Goal: Information Seeking & Learning: Check status

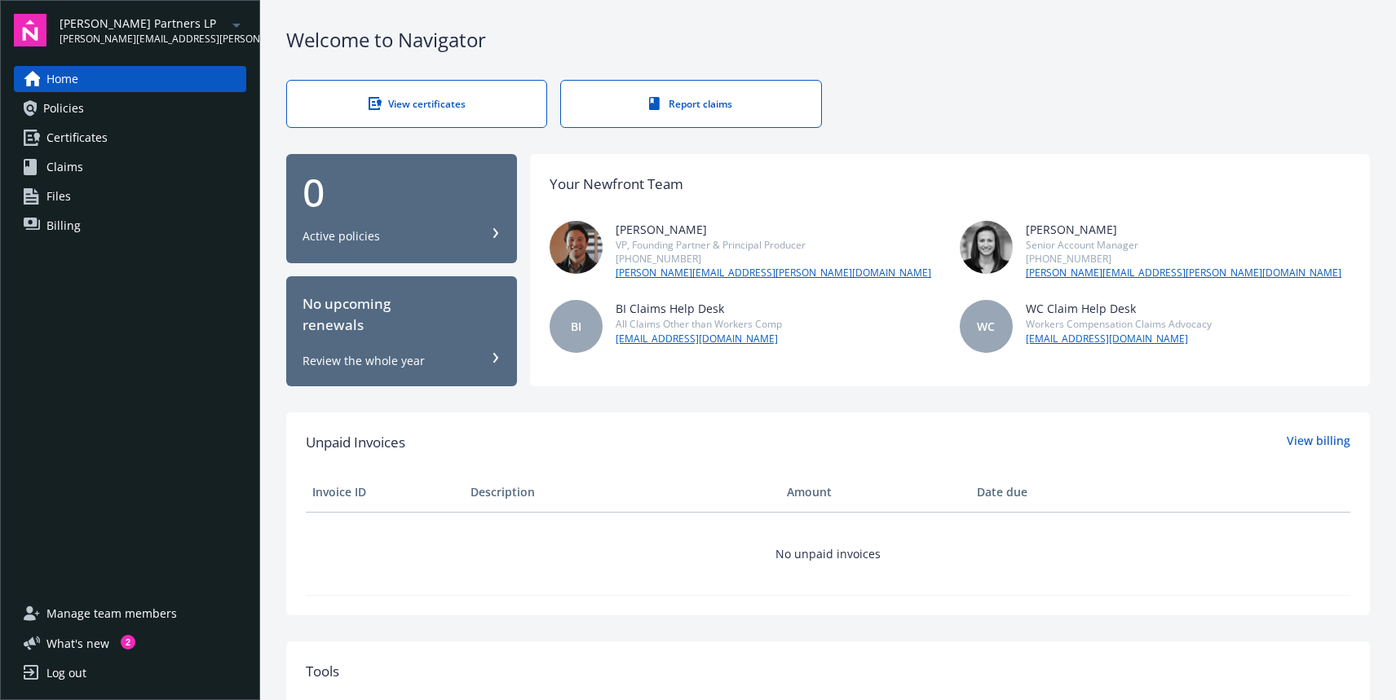
click at [770, 383] on div "Your Newfront Team [PERSON_NAME] VP, Founding Partner & Principal Producer [PHO…" at bounding box center [950, 270] width 840 height 232
click at [764, 386] on div "Your Newfront Team [PERSON_NAME] VP, Founding Partner & Principal Producer [PHO…" at bounding box center [950, 270] width 840 height 232
click at [126, 354] on div "Home Policies Certificates Claims Files Billing" at bounding box center [130, 323] width 232 height 515
click at [105, 108] on link "Policies" at bounding box center [130, 108] width 232 height 26
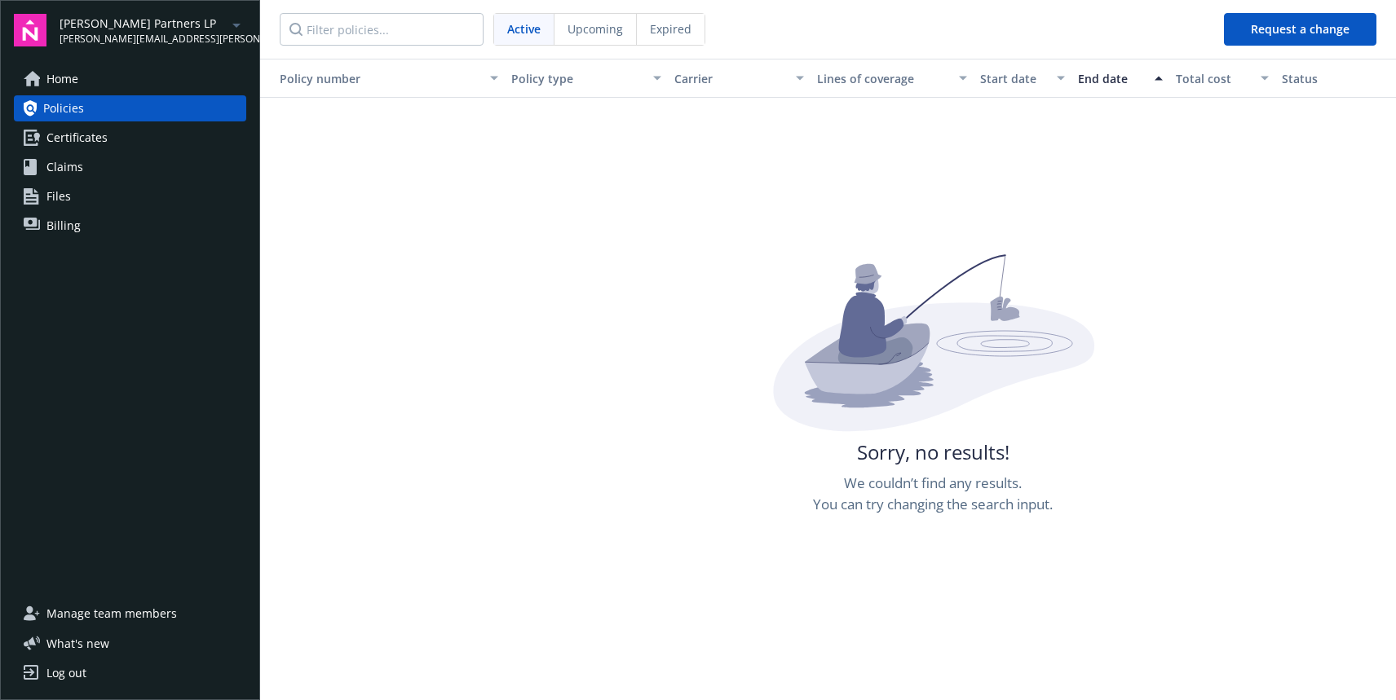
click at [90, 143] on span "Certificates" at bounding box center [76, 138] width 61 height 26
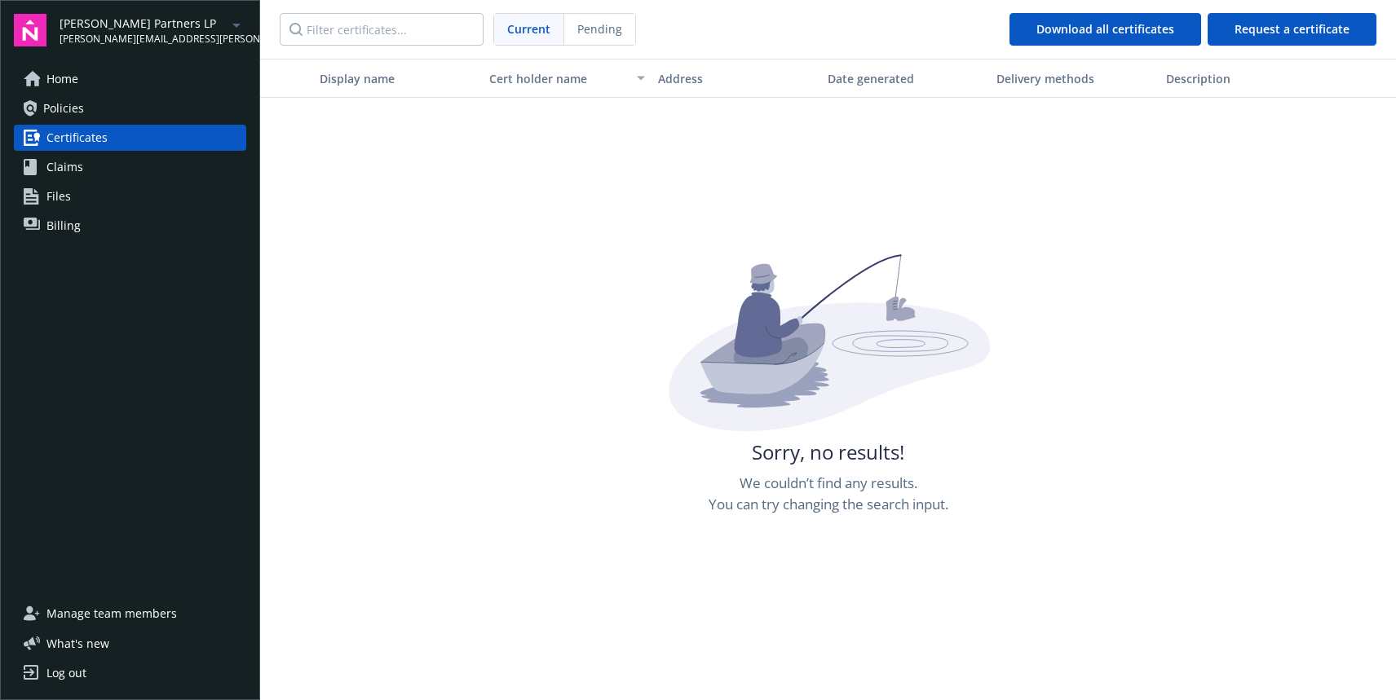
click at [73, 164] on span "Claims" at bounding box center [64, 167] width 37 height 26
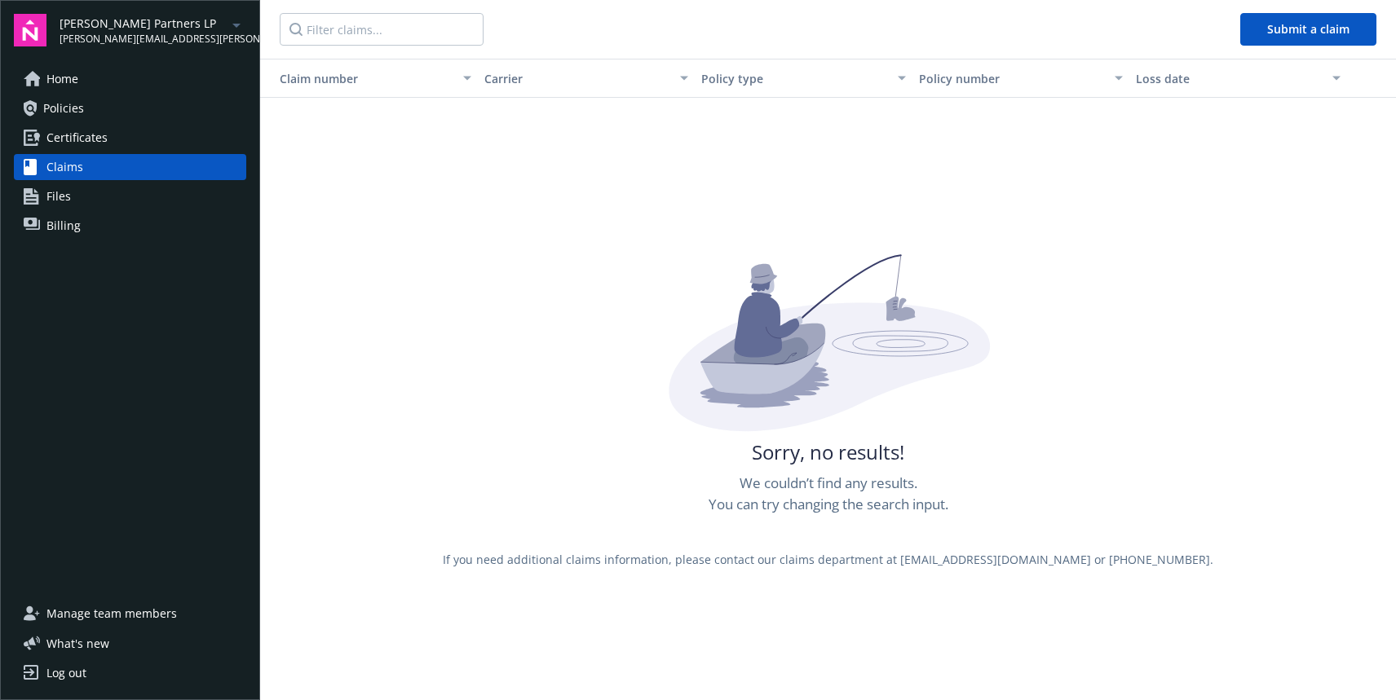
click at [82, 135] on span "Certificates" at bounding box center [76, 138] width 61 height 26
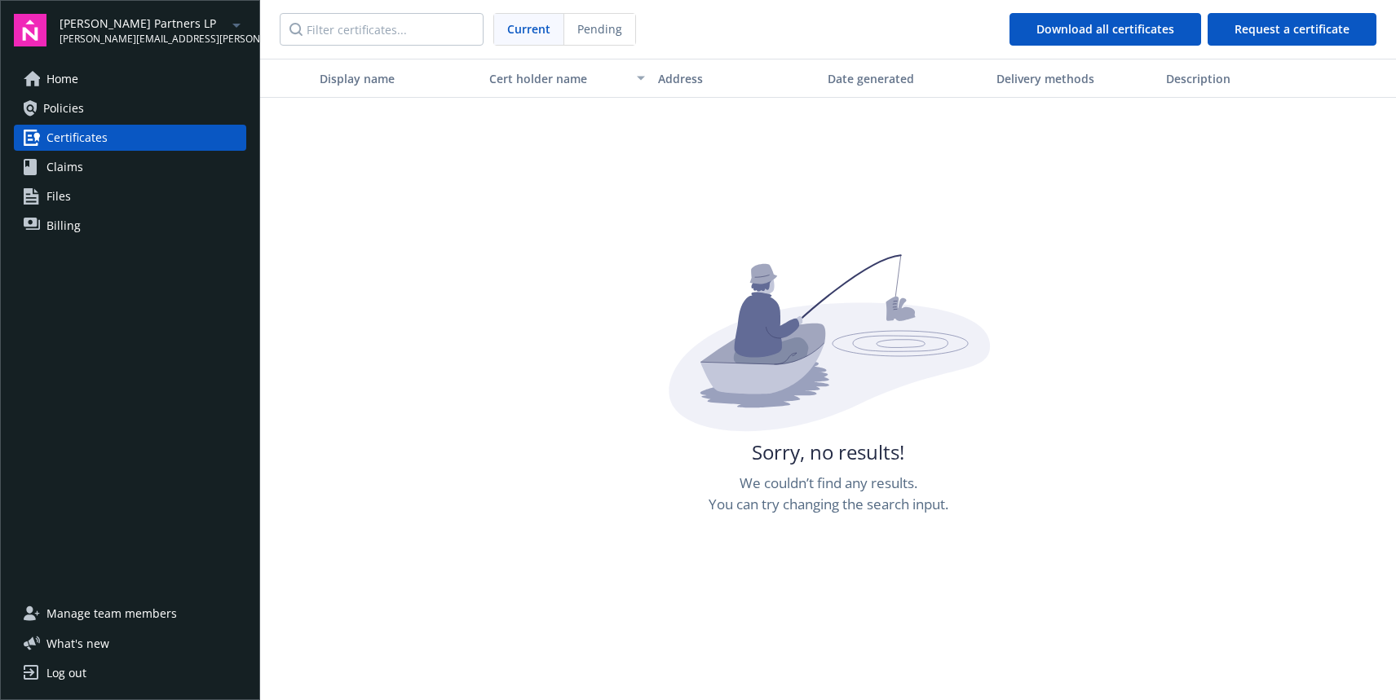
click at [93, 102] on link "Policies" at bounding box center [130, 108] width 232 height 26
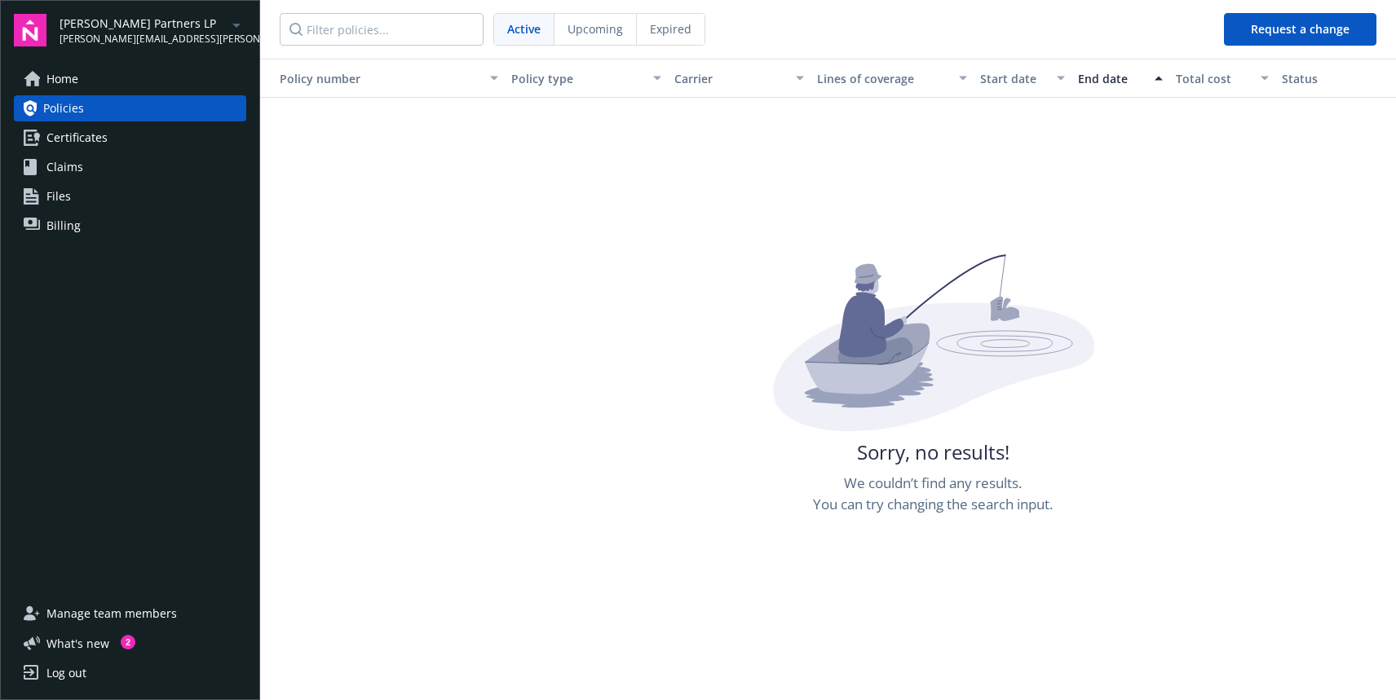
click at [99, 78] on link "Home" at bounding box center [130, 79] width 232 height 26
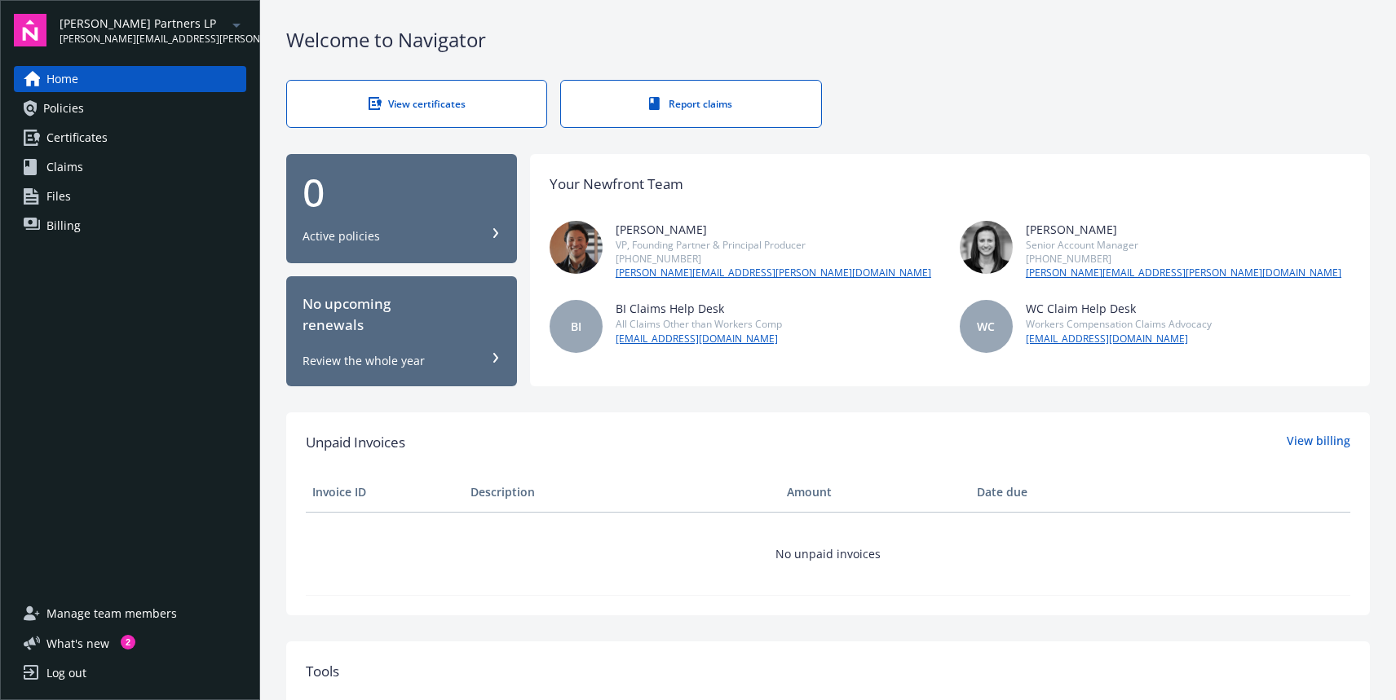
click at [672, 430] on div "Unpaid Invoices View billing Invoice ID Description Amount Date due No unpaid i…" at bounding box center [828, 514] width 1084 height 203
drag, startPoint x: 808, startPoint y: 331, endPoint x: 799, endPoint y: 301, distance: 31.5
click at [800, 298] on div "[PERSON_NAME] VP, Founding Partner & Principal Producer [PHONE_NUMBER] [PERSON_…" at bounding box center [950, 287] width 801 height 132
click at [799, 301] on div "BI BI Claims Help Desk All Claims Other than Workers Comp [EMAIL_ADDRESS][DOMAI…" at bounding box center [745, 326] width 391 height 53
click at [95, 305] on div "Home Policies Certificates Claims Files Billing" at bounding box center [130, 323] width 232 height 515
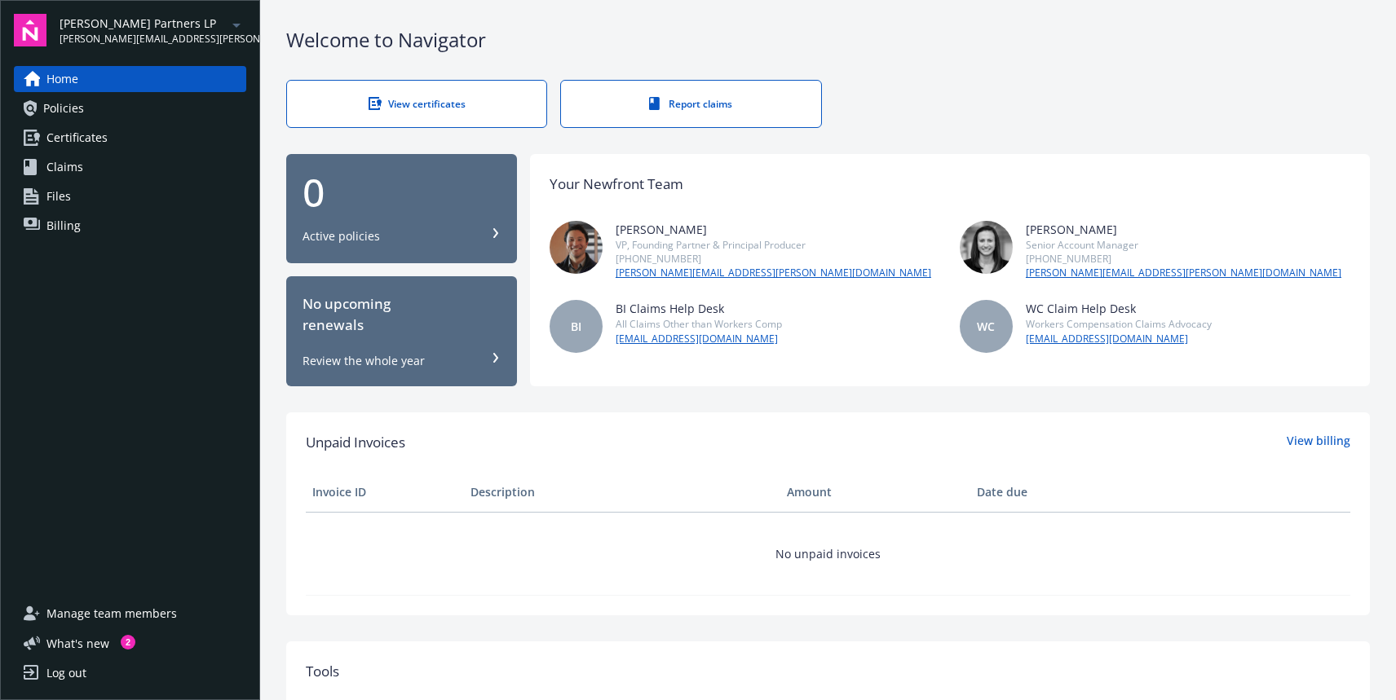
click at [73, 117] on span "Policies" at bounding box center [63, 108] width 41 height 26
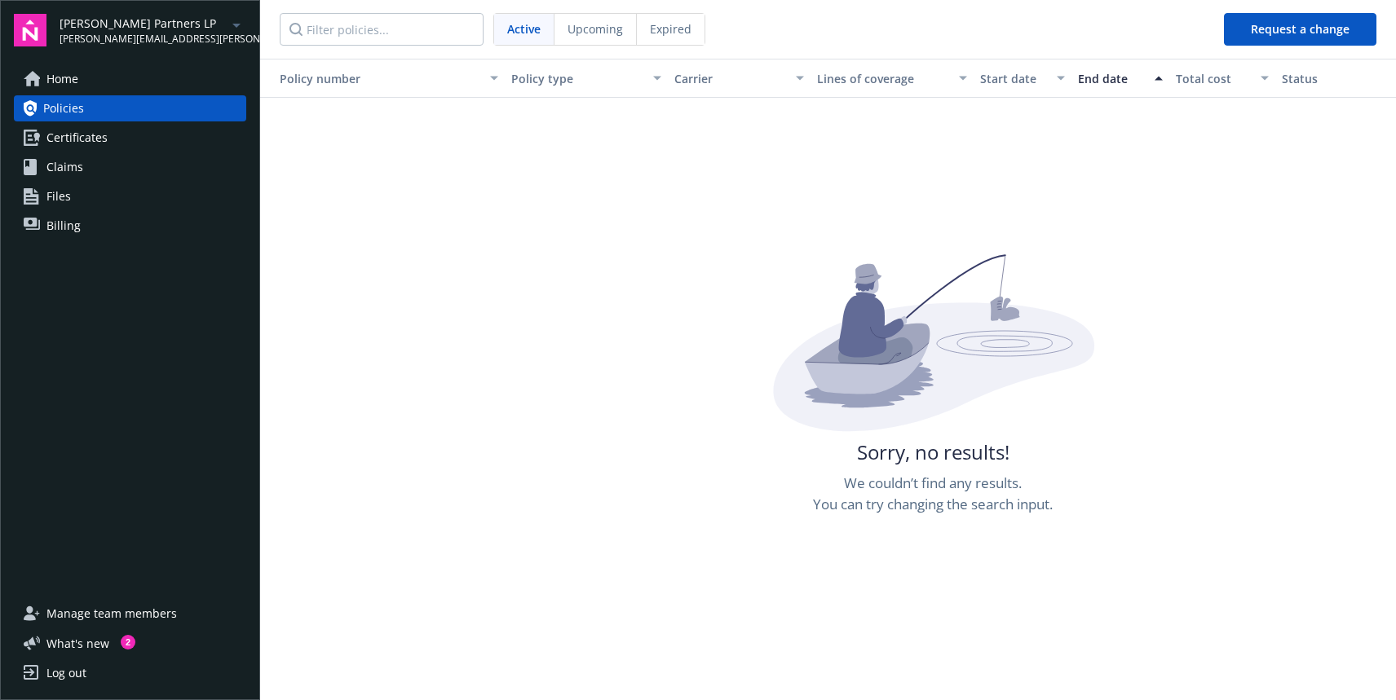
click at [200, 33] on span "[PERSON_NAME][EMAIL_ADDRESS][PERSON_NAME][DOMAIN_NAME]" at bounding box center [143, 39] width 167 height 15
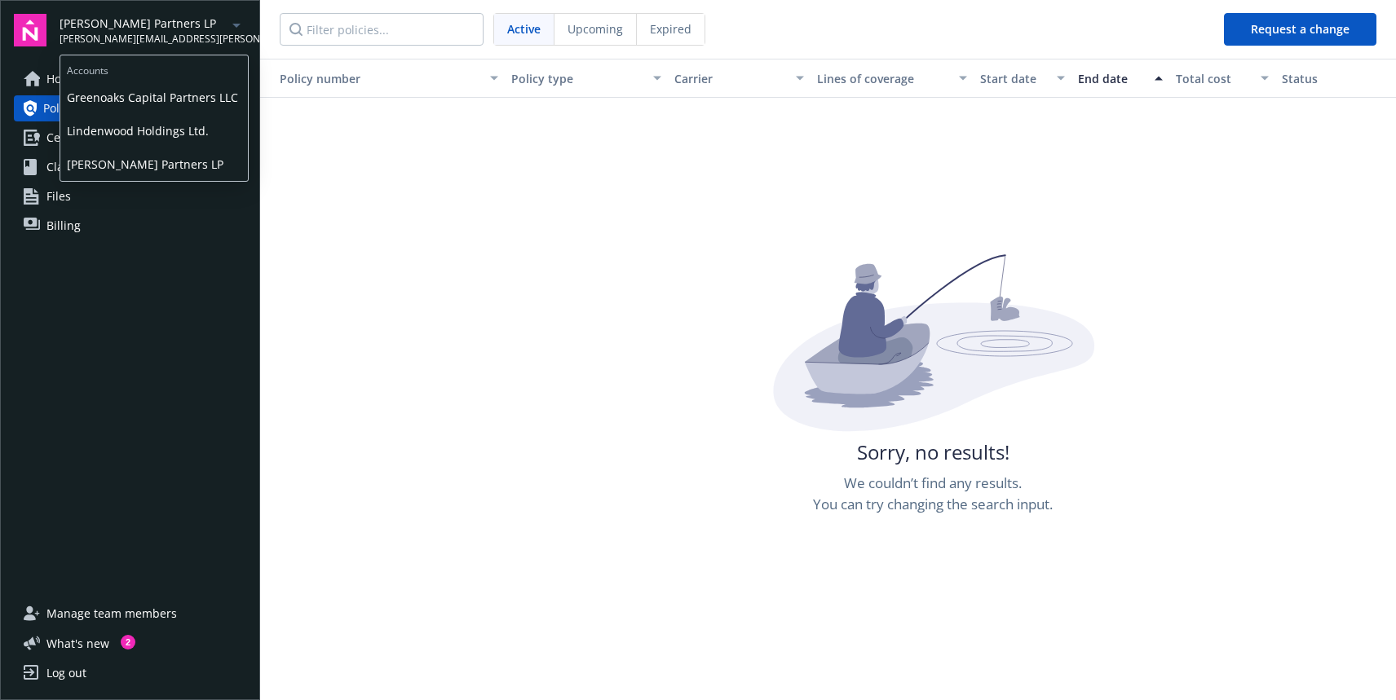
click at [170, 99] on span "Greenoaks Capital Partners LLC" at bounding box center [154, 97] width 174 height 33
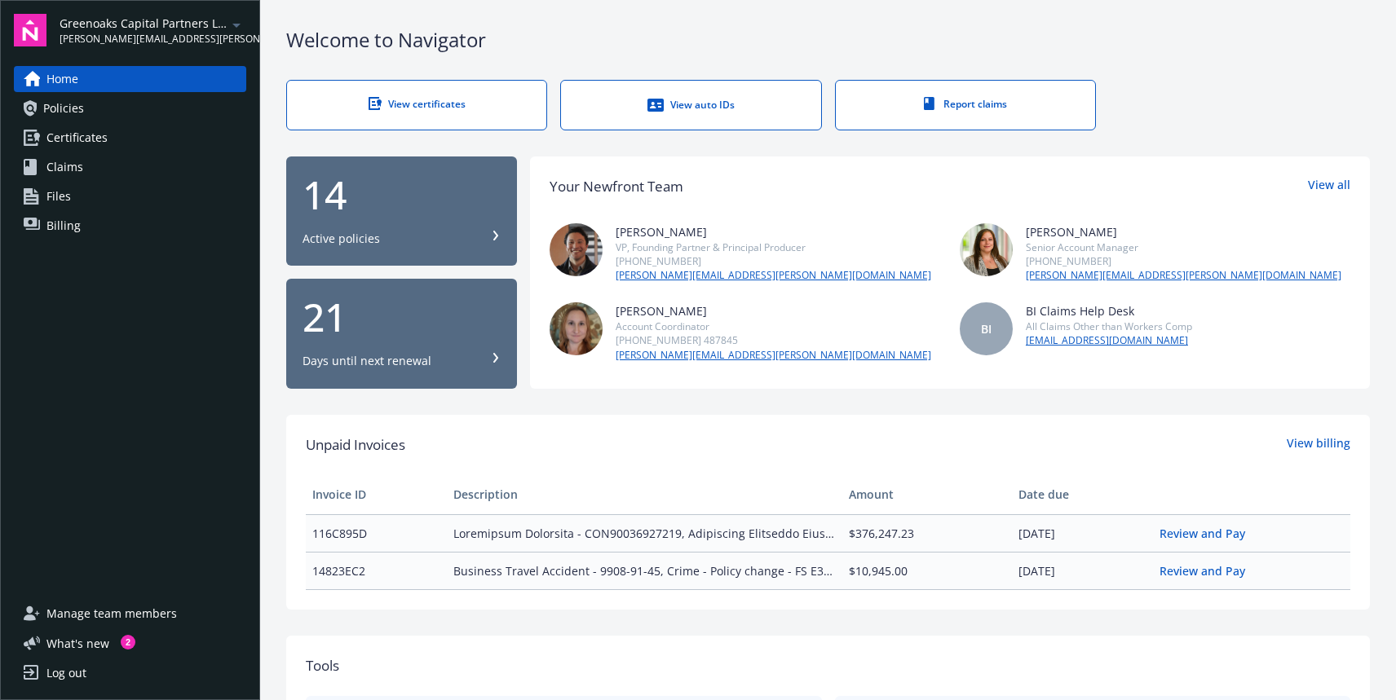
click at [144, 113] on link "Policies" at bounding box center [130, 108] width 232 height 26
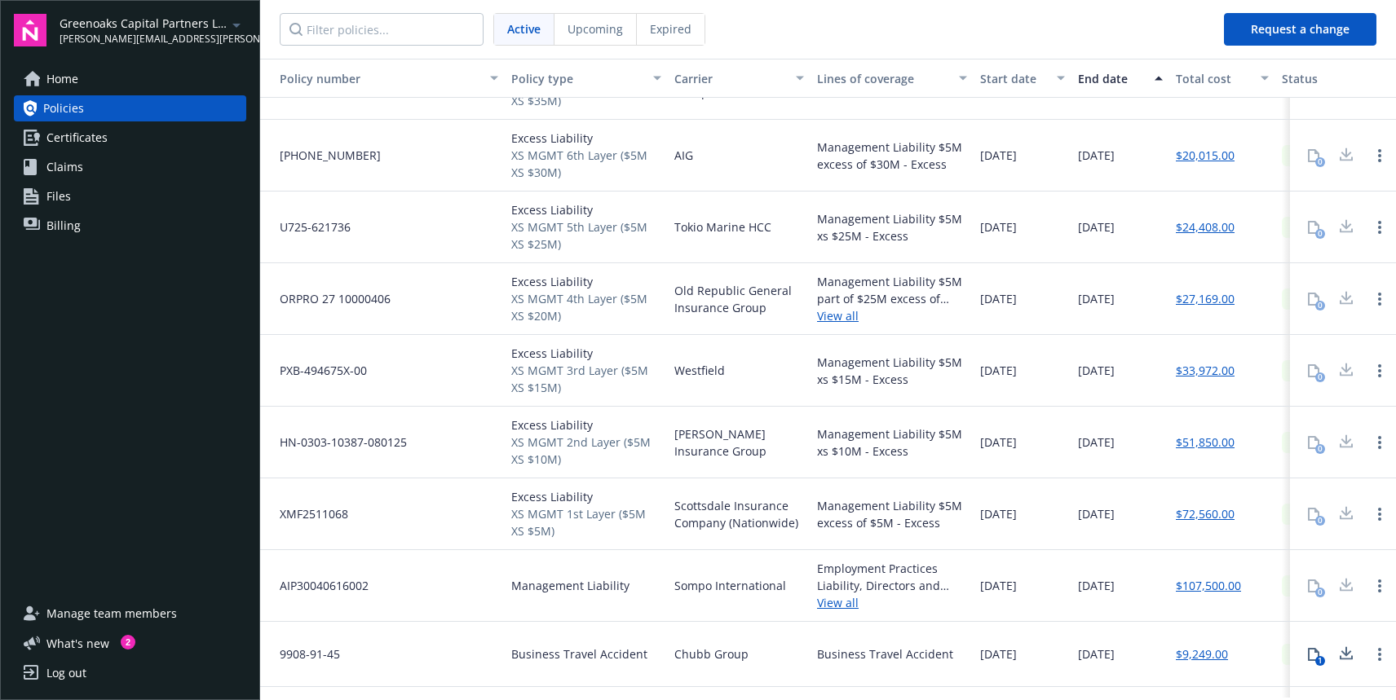
scroll to position [378, 0]
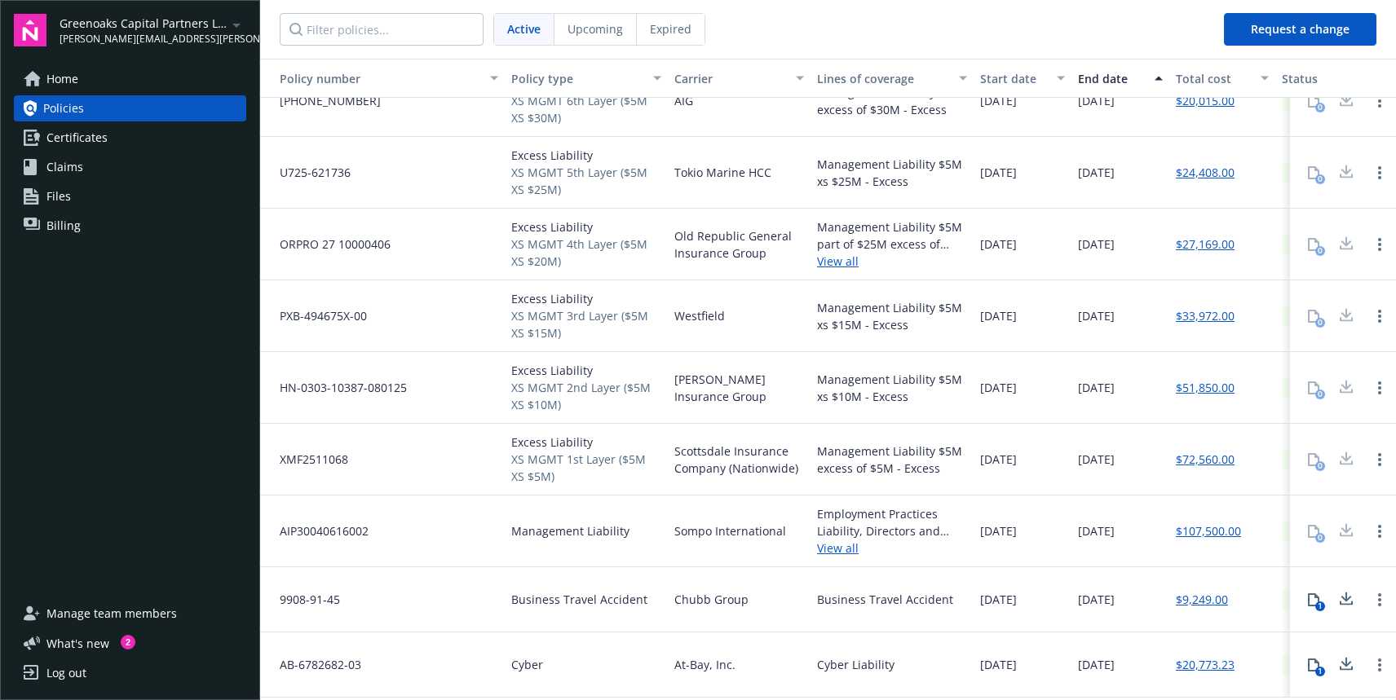
click at [696, 656] on span "At-Bay, Inc." at bounding box center [704, 664] width 61 height 17
click at [1370, 659] on link "Open options" at bounding box center [1380, 666] width 20 height 20
click at [1088, 642] on div "[DATE]" at bounding box center [1120, 665] width 98 height 65
click at [1225, 656] on link "$20,773.23" at bounding box center [1205, 664] width 59 height 17
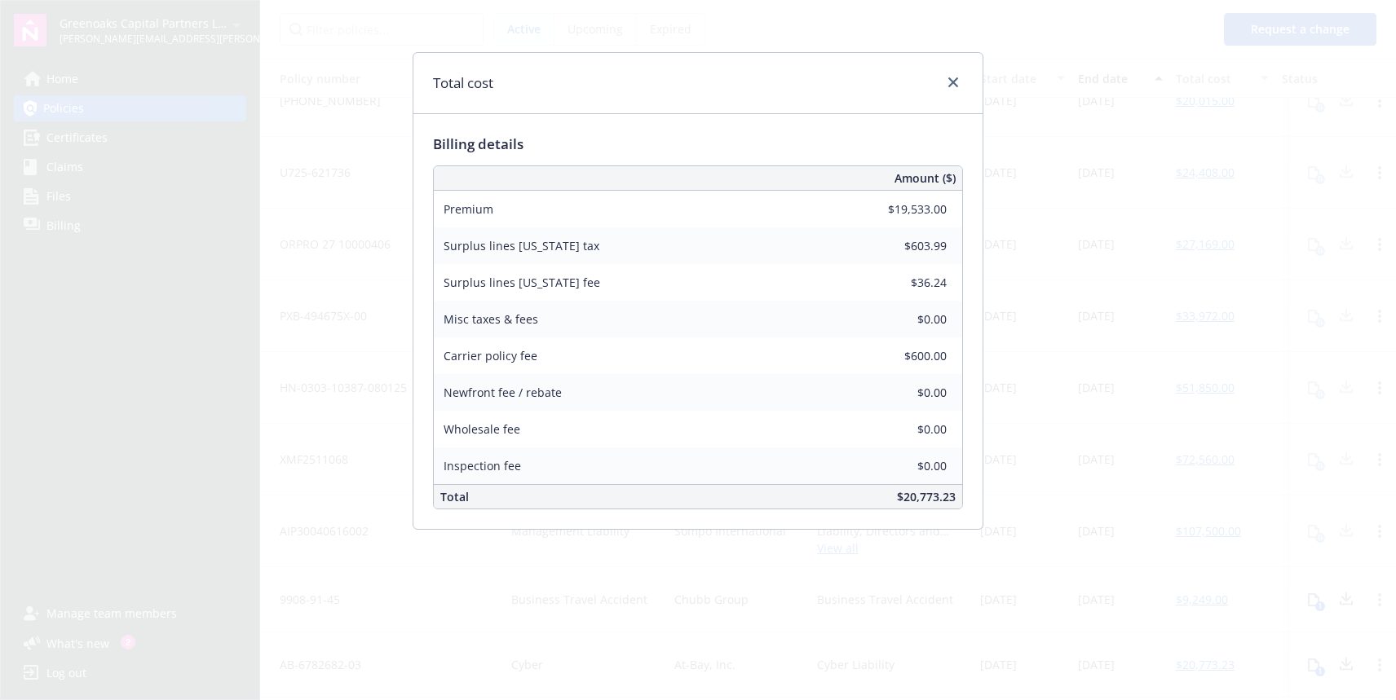
click at [1038, 506] on div "Total cost Billing details Amount ($) Premium $19,533.00 Surplus lines [US_STAT…" at bounding box center [698, 350] width 1396 height 700
click at [956, 90] on link "close" at bounding box center [953, 83] width 20 height 20
